Goal: Task Accomplishment & Management: Complete application form

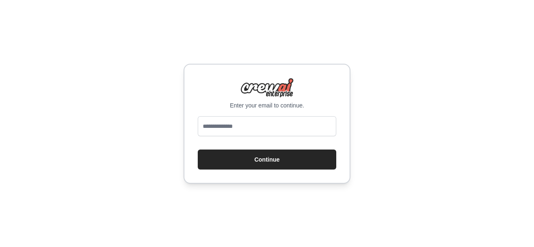
click at [216, 126] on input "email" at bounding box center [267, 126] width 138 height 20
type input "**********"
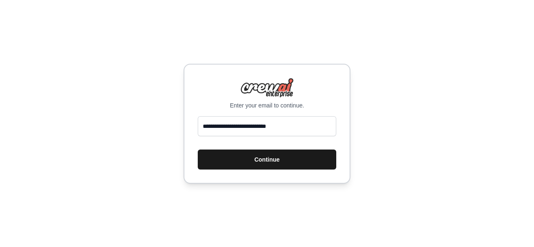
click at [248, 161] on button "Continue" at bounding box center [267, 160] width 138 height 20
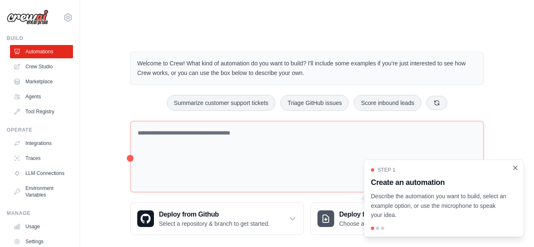
click at [515, 170] on icon "Close walkthrough" at bounding box center [515, 168] width 8 height 8
